Goal: Check status: Check status

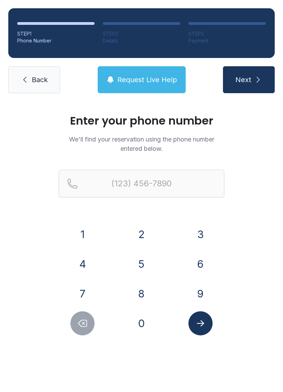
click at [87, 295] on button "7" at bounding box center [82, 293] width 24 height 24
click at [141, 320] on button "0" at bounding box center [141, 323] width 24 height 24
click at [200, 263] on button "6" at bounding box center [200, 264] width 24 height 24
click at [85, 255] on button "4" at bounding box center [82, 264] width 24 height 24
click at [85, 291] on button "7" at bounding box center [82, 293] width 24 height 24
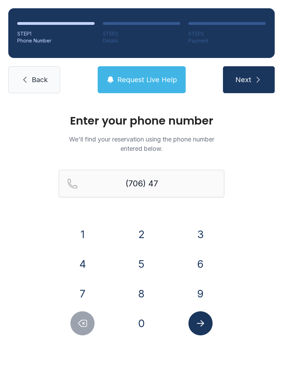
click at [206, 230] on button "3" at bounding box center [200, 234] width 24 height 24
click at [143, 292] on button "8" at bounding box center [141, 293] width 24 height 24
click at [197, 263] on button "6" at bounding box center [200, 264] width 24 height 24
click at [142, 235] on button "2" at bounding box center [141, 234] width 24 height 24
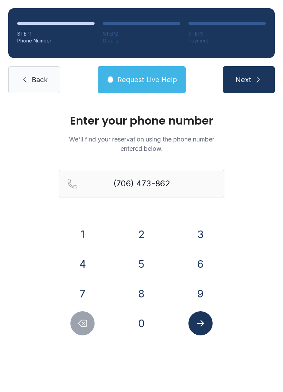
type input "[PHONE_NUMBER]"
click at [265, 77] on button "Next" at bounding box center [249, 79] width 52 height 27
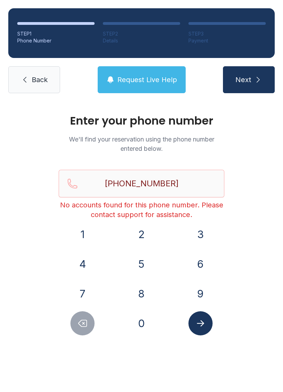
click at [206, 321] on button "Submit lookup form" at bounding box center [200, 323] width 24 height 24
click at [32, 72] on link "Back" at bounding box center [34, 79] width 52 height 27
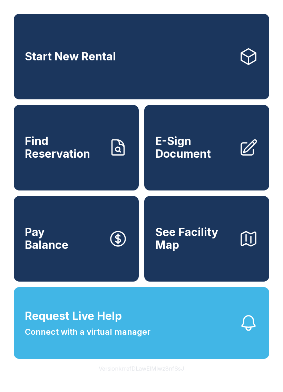
click at [24, 76] on link "Start New Rental" at bounding box center [141, 56] width 255 height 85
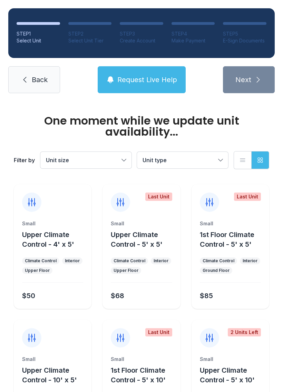
click at [24, 80] on icon at bounding box center [24, 80] width 3 height 6
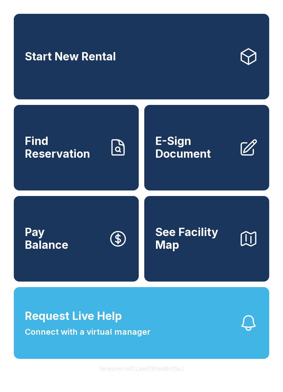
click at [32, 391] on div "Start New Rental Find Reservation E-Sign Document Pay Balance See Facility Map …" at bounding box center [141, 196] width 283 height 392
click at [72, 160] on span "Find Reservation" at bounding box center [64, 147] width 78 height 25
